Goal: Information Seeking & Learning: Check status

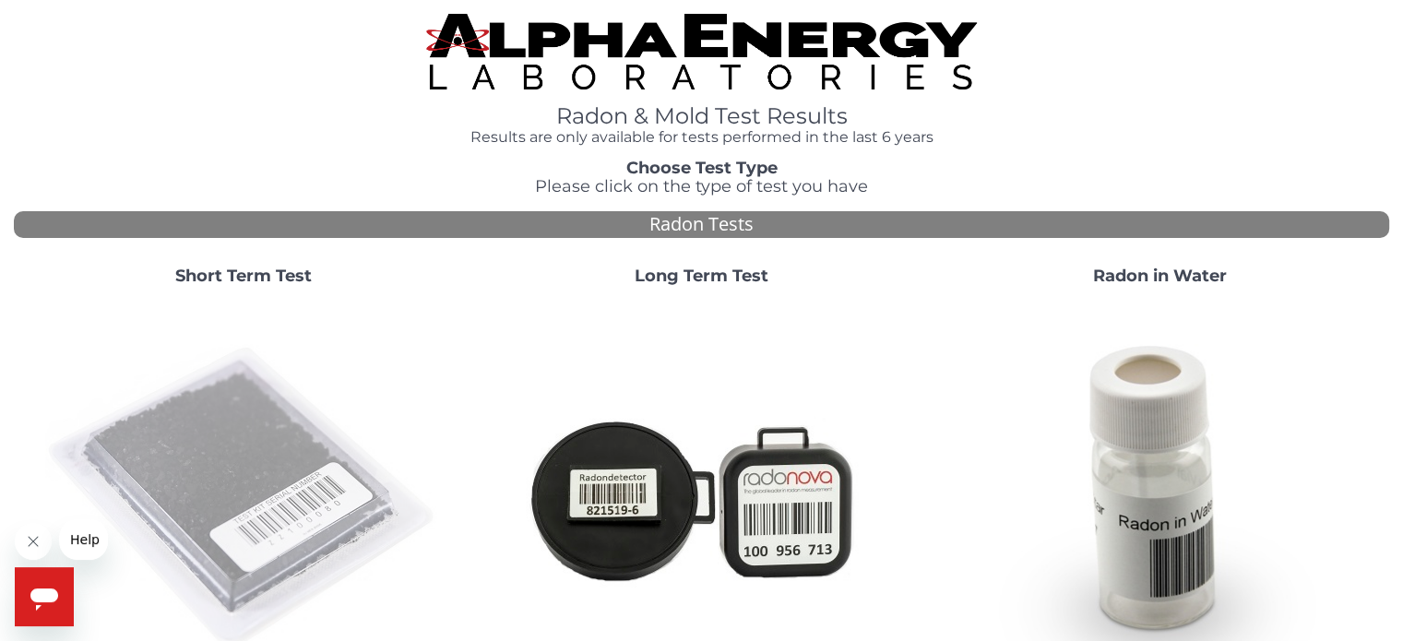
click at [175, 471] on img at bounding box center [243, 498] width 397 height 397
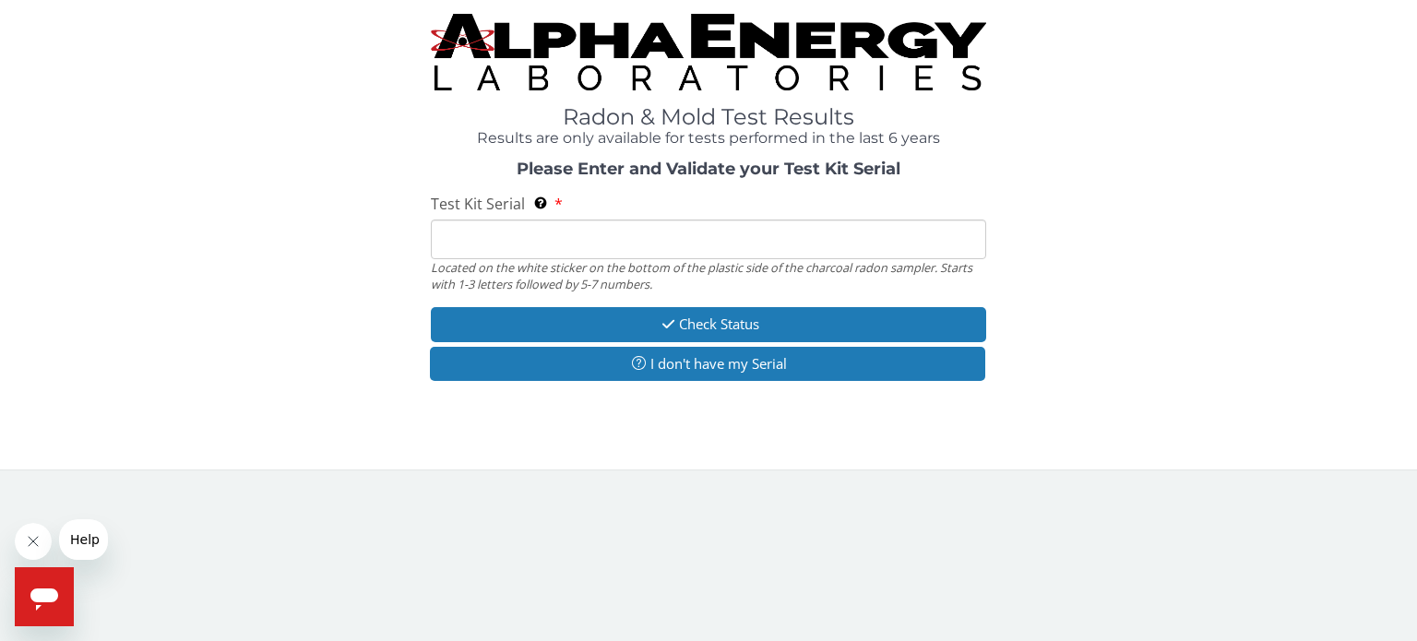
click at [550, 231] on input "Test Kit Serial Located on the white sticker on the bottom of the plastic side …" at bounding box center [708, 239] width 555 height 40
paste input "FE458260"
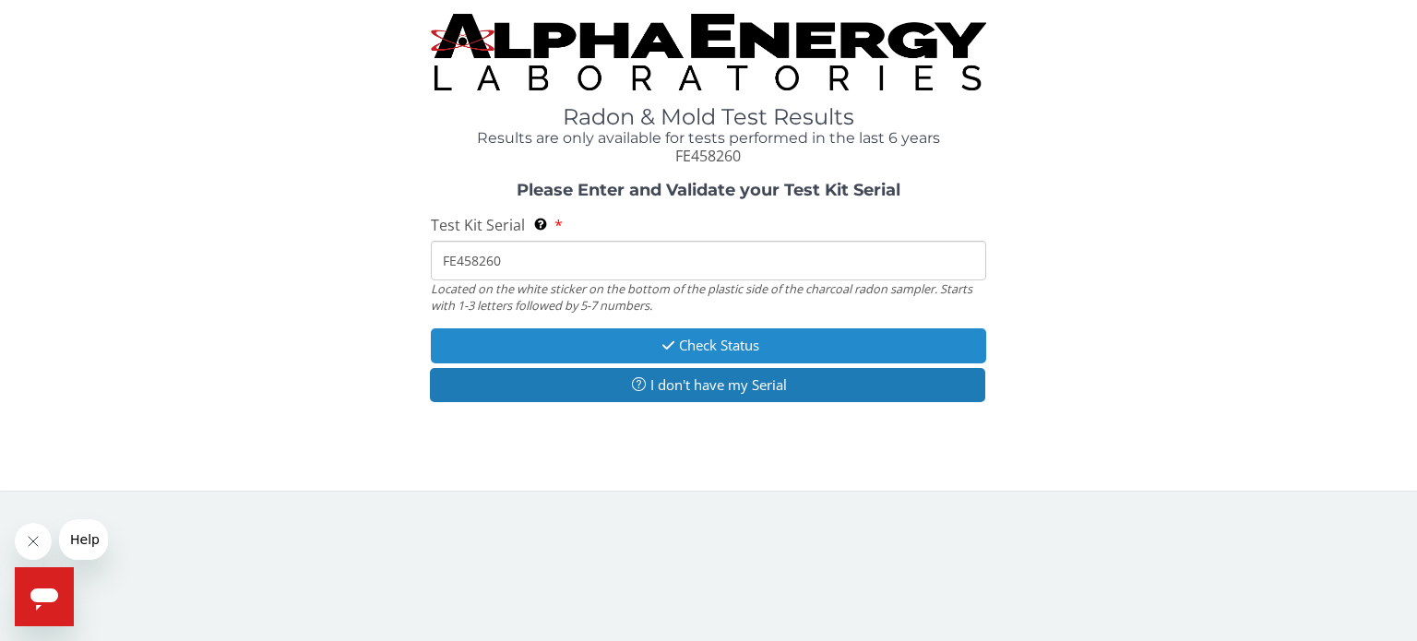
type input "FE458260"
click at [623, 349] on button "Check Status" at bounding box center [708, 345] width 555 height 34
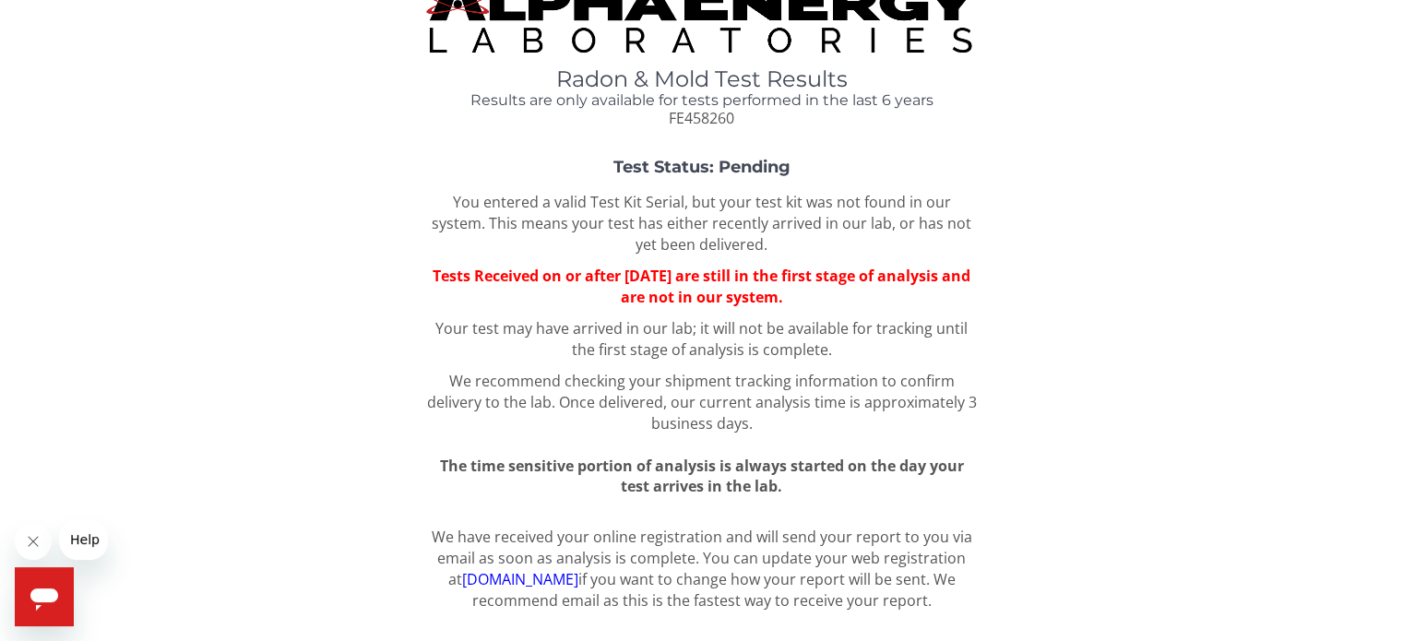
scroll to position [64, 0]
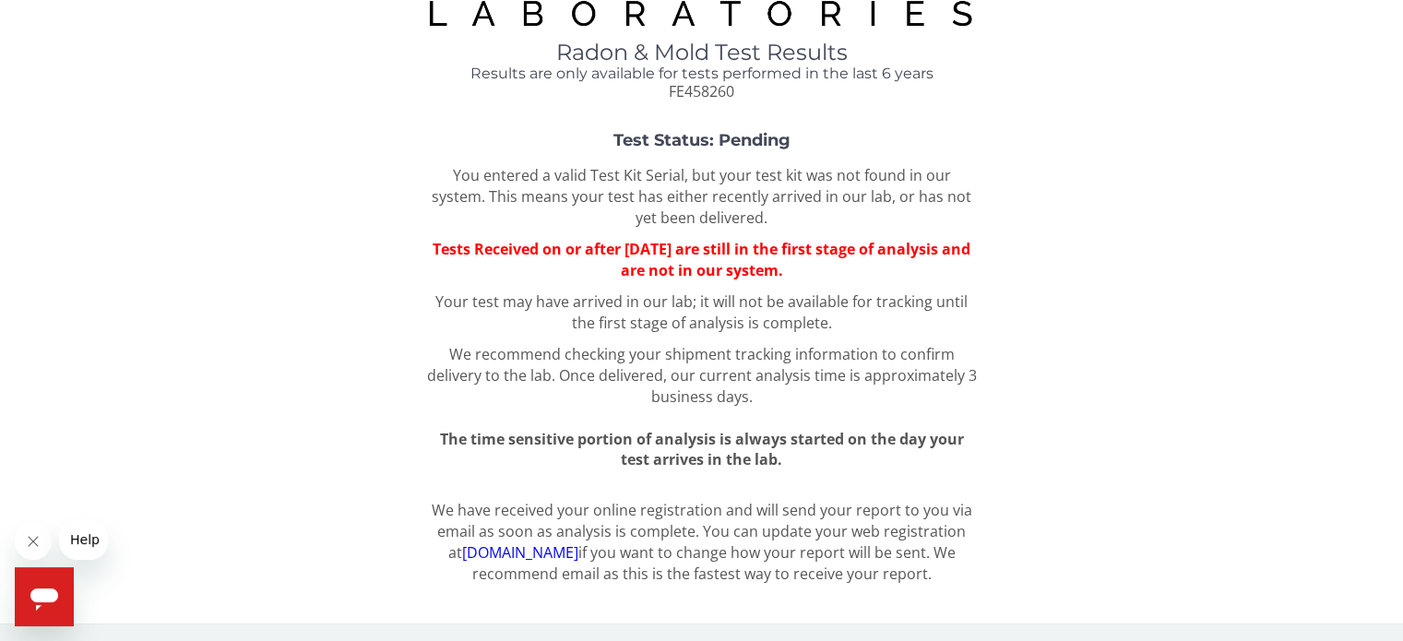
click at [503, 560] on link "[DOMAIN_NAME]" at bounding box center [519, 552] width 116 height 20
